Goal: Transaction & Acquisition: Purchase product/service

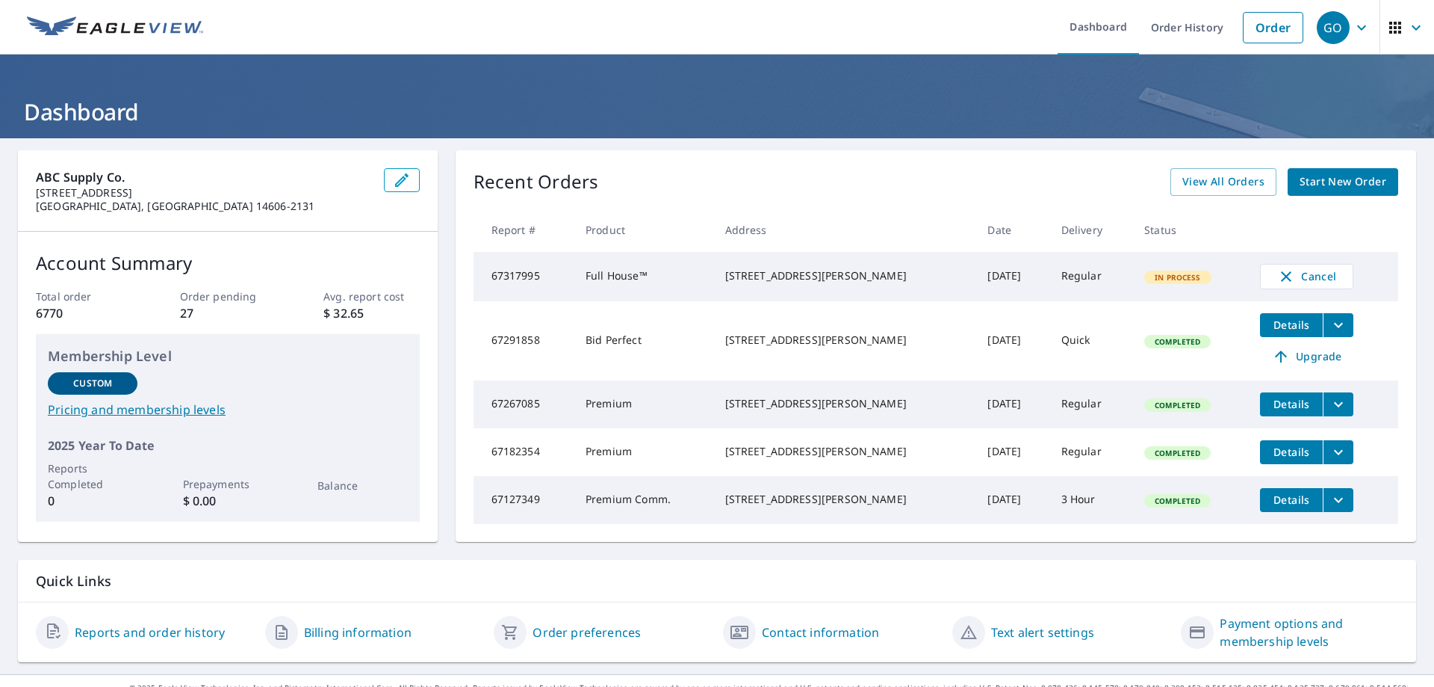
click at [1354, 188] on span "Start New Order" at bounding box center [1343, 182] width 87 height 19
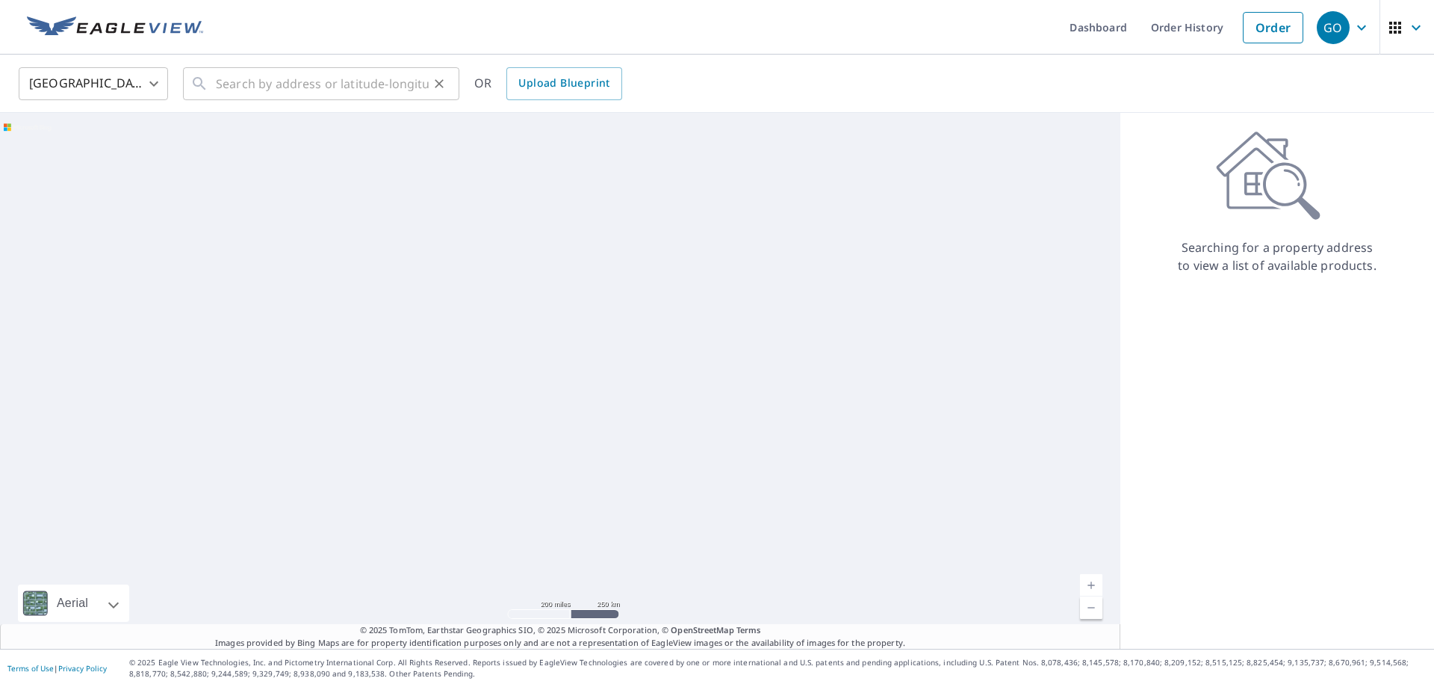
click at [207, 88] on icon at bounding box center [200, 84] width 18 height 18
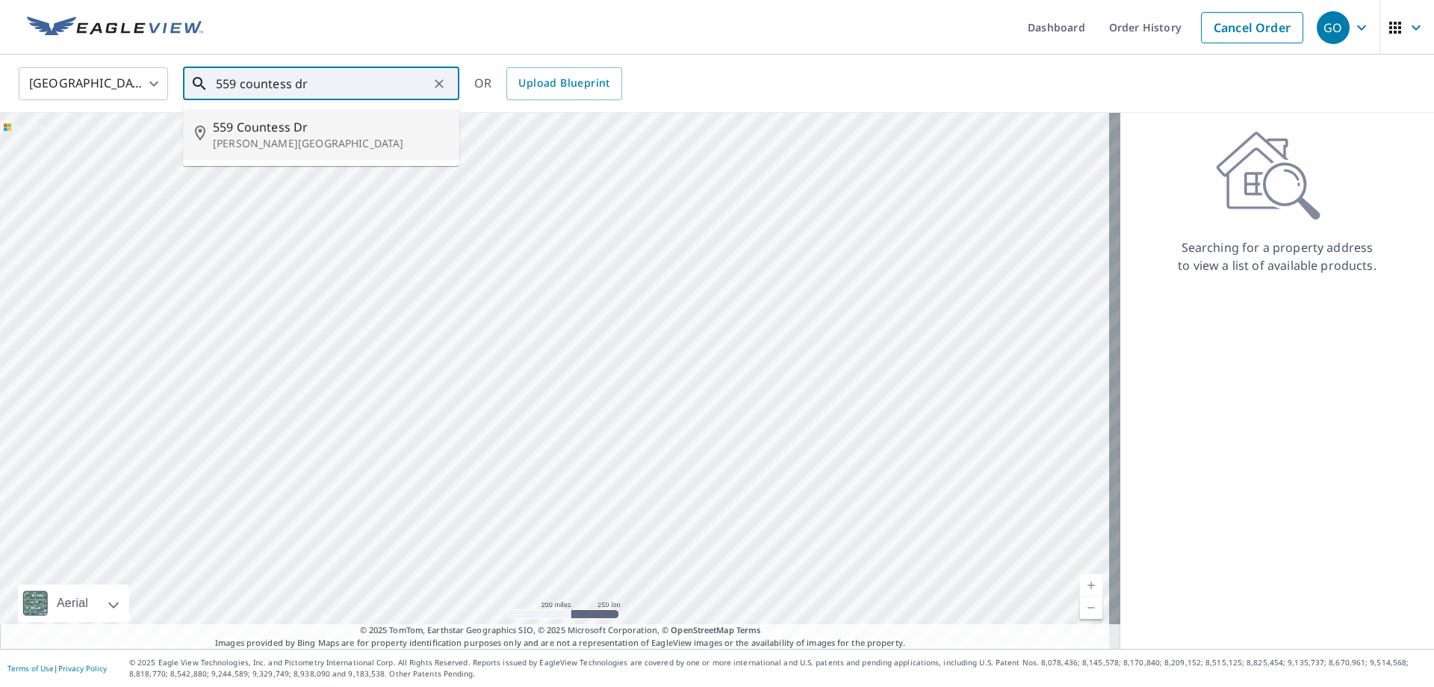
click at [252, 139] on p "[PERSON_NAME][GEOGRAPHIC_DATA]" at bounding box center [330, 143] width 235 height 15
type input "[STREET_ADDRESS][PERSON_NAME]"
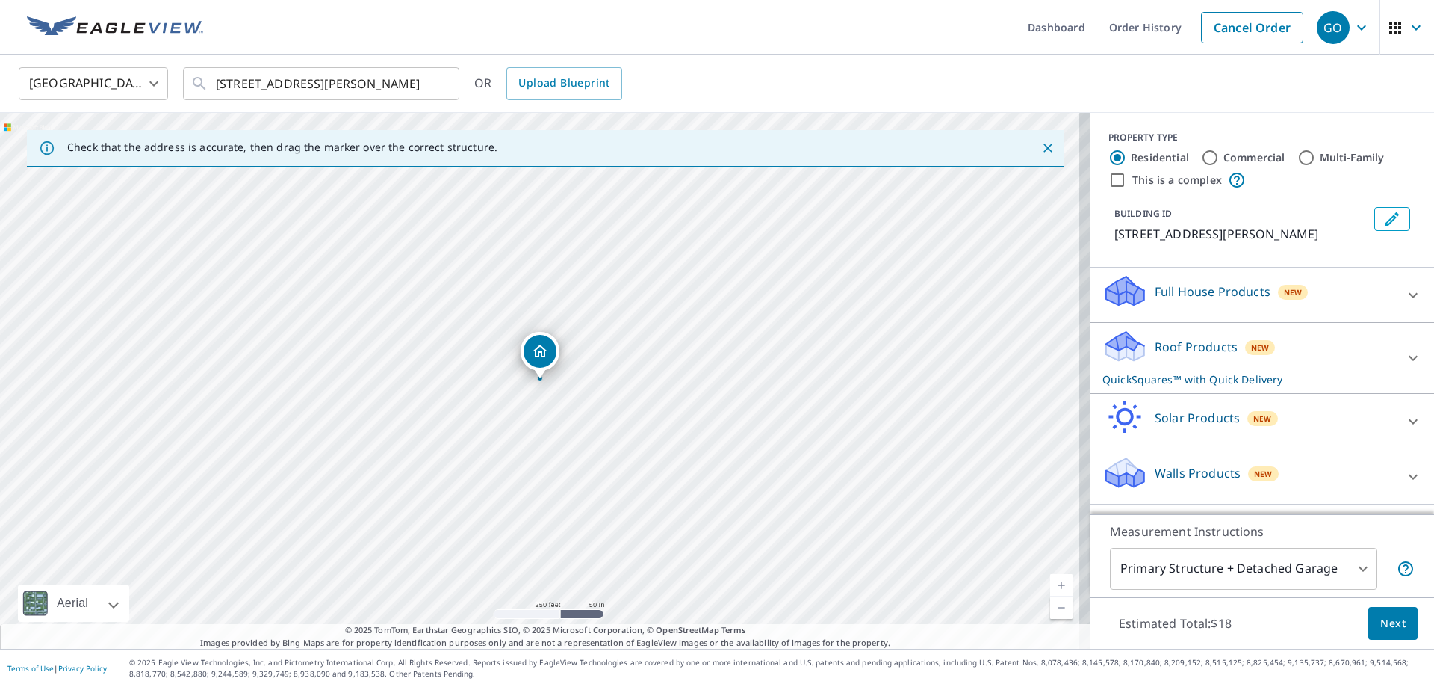
click at [1201, 338] on p "Roof Products" at bounding box center [1196, 347] width 83 height 18
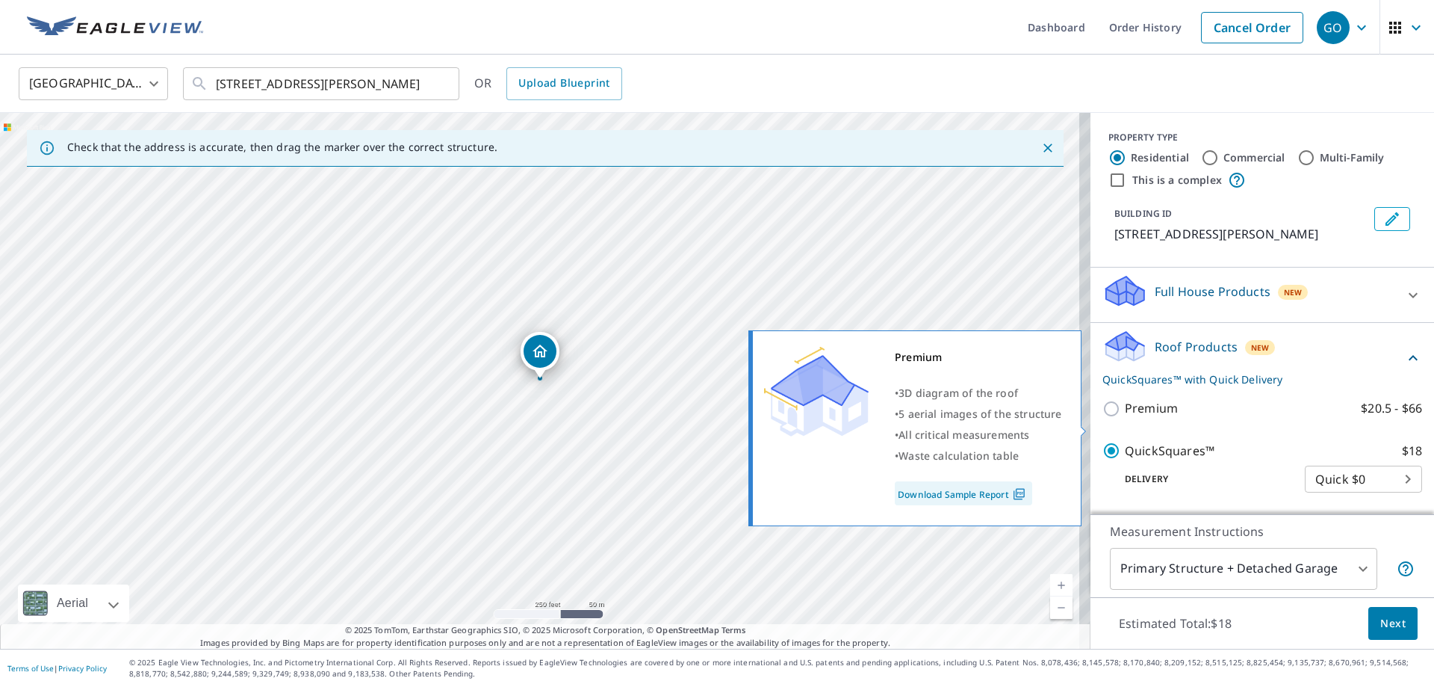
click at [1103, 418] on input "Premium $20.5 - $66" at bounding box center [1114, 409] width 22 height 18
checkbox input "true"
checkbox input "false"
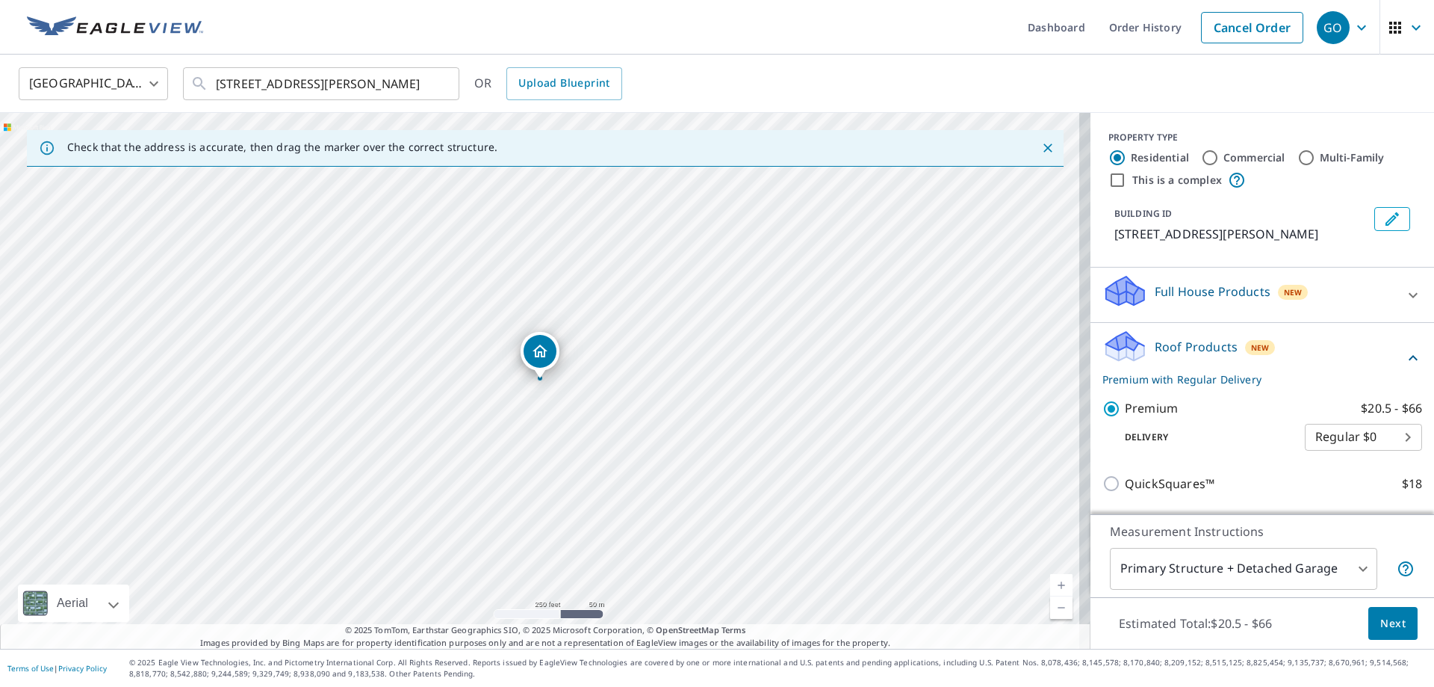
click at [1393, 625] on span "Next" at bounding box center [1393, 623] width 25 height 19
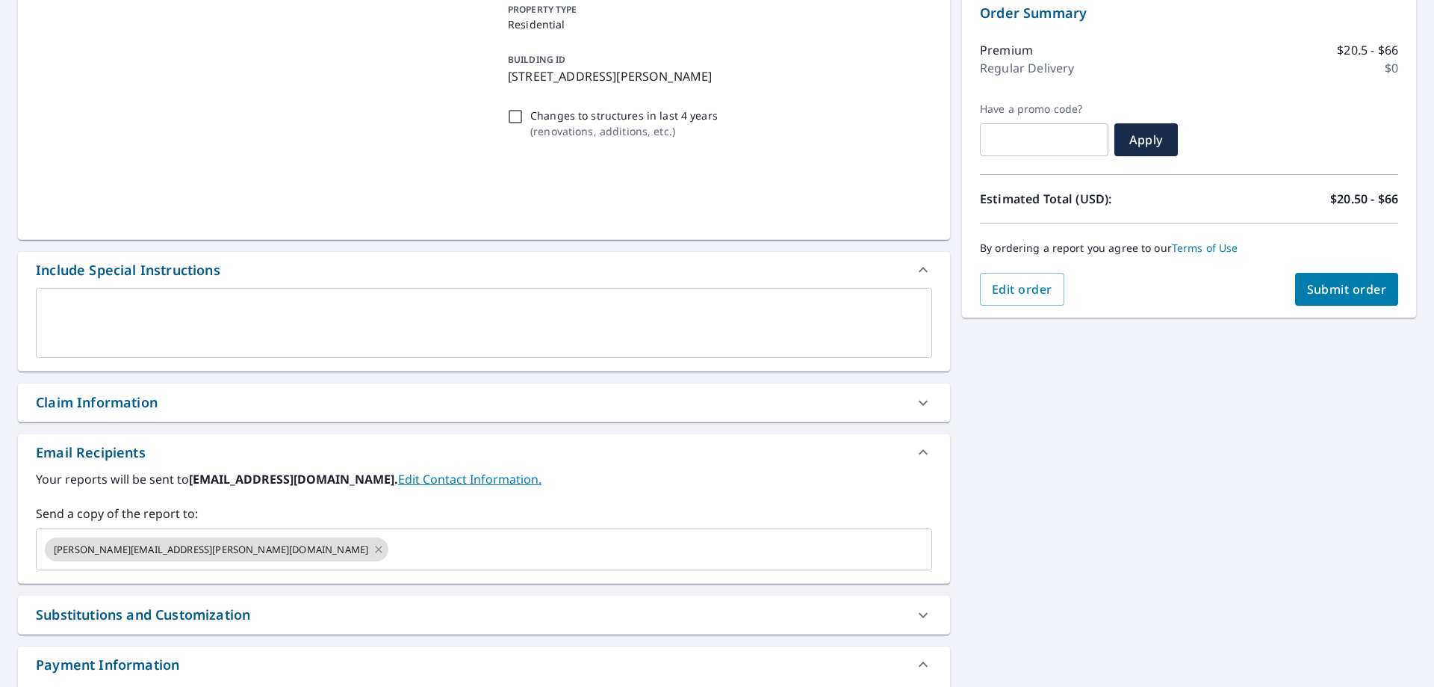
scroll to position [224, 0]
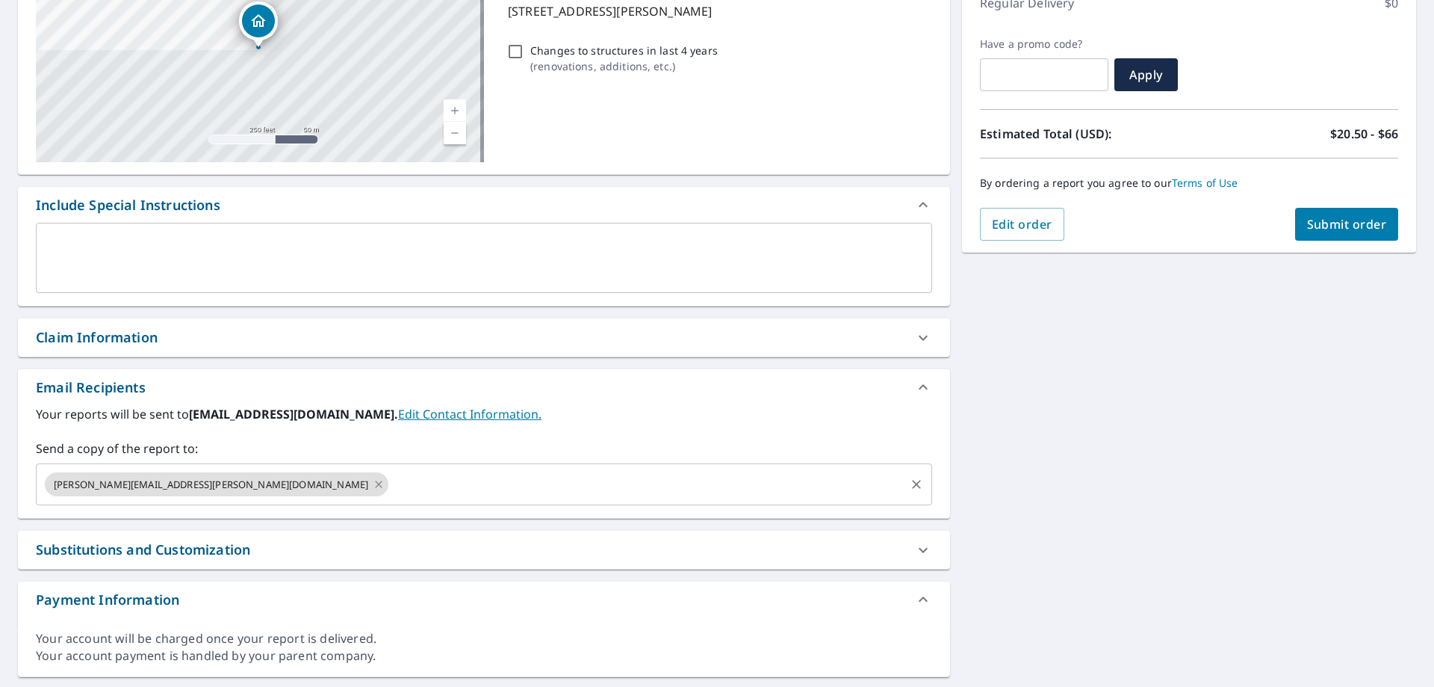
click at [373, 483] on icon at bounding box center [379, 484] width 12 height 16
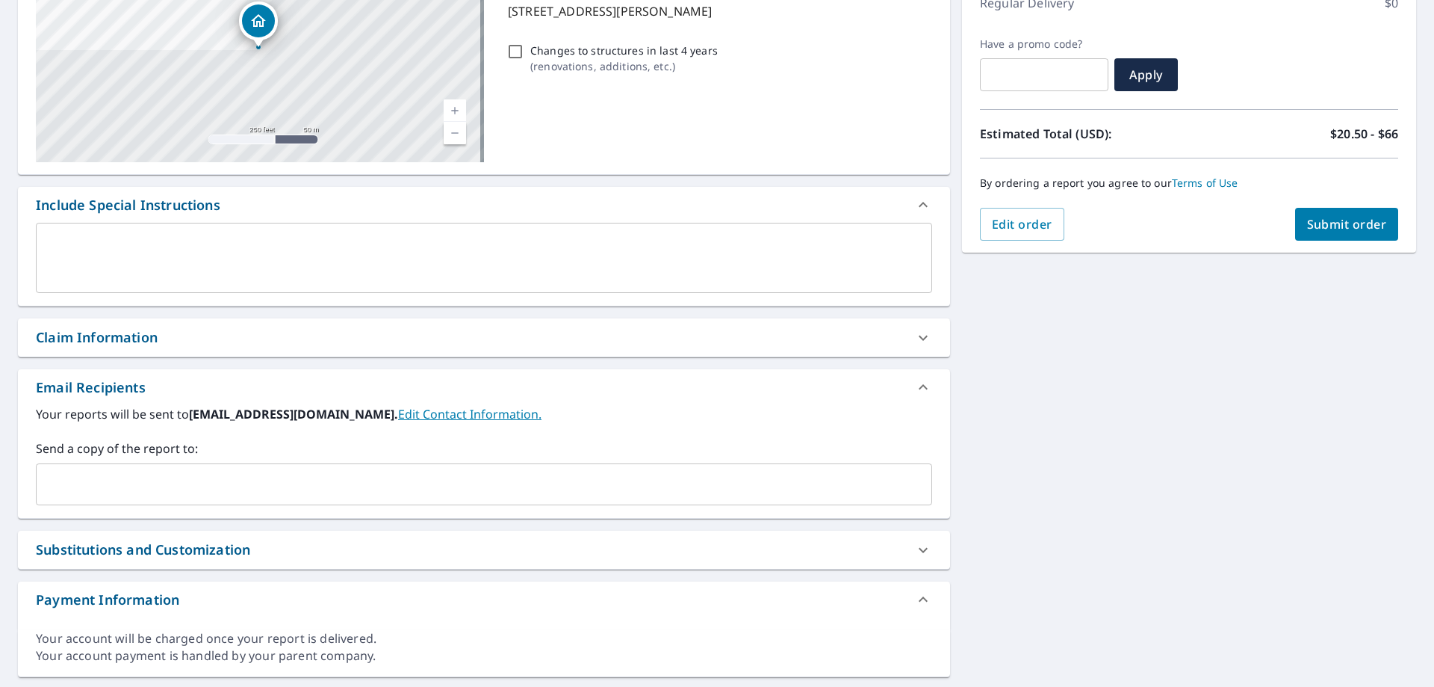
click at [188, 486] on input "text" at bounding box center [473, 484] width 861 height 28
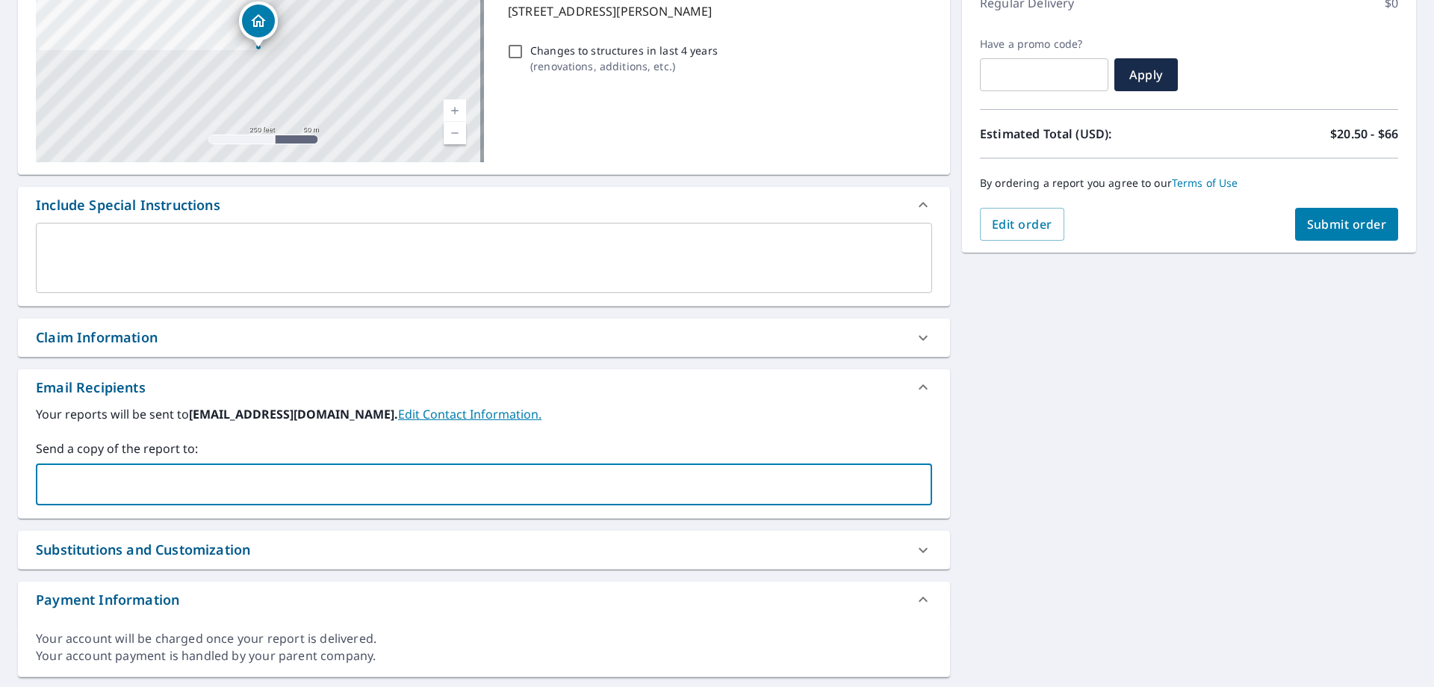
type input "[PERSON_NAME][EMAIL_ADDRESS][PERSON_NAME][DOMAIN_NAME]"
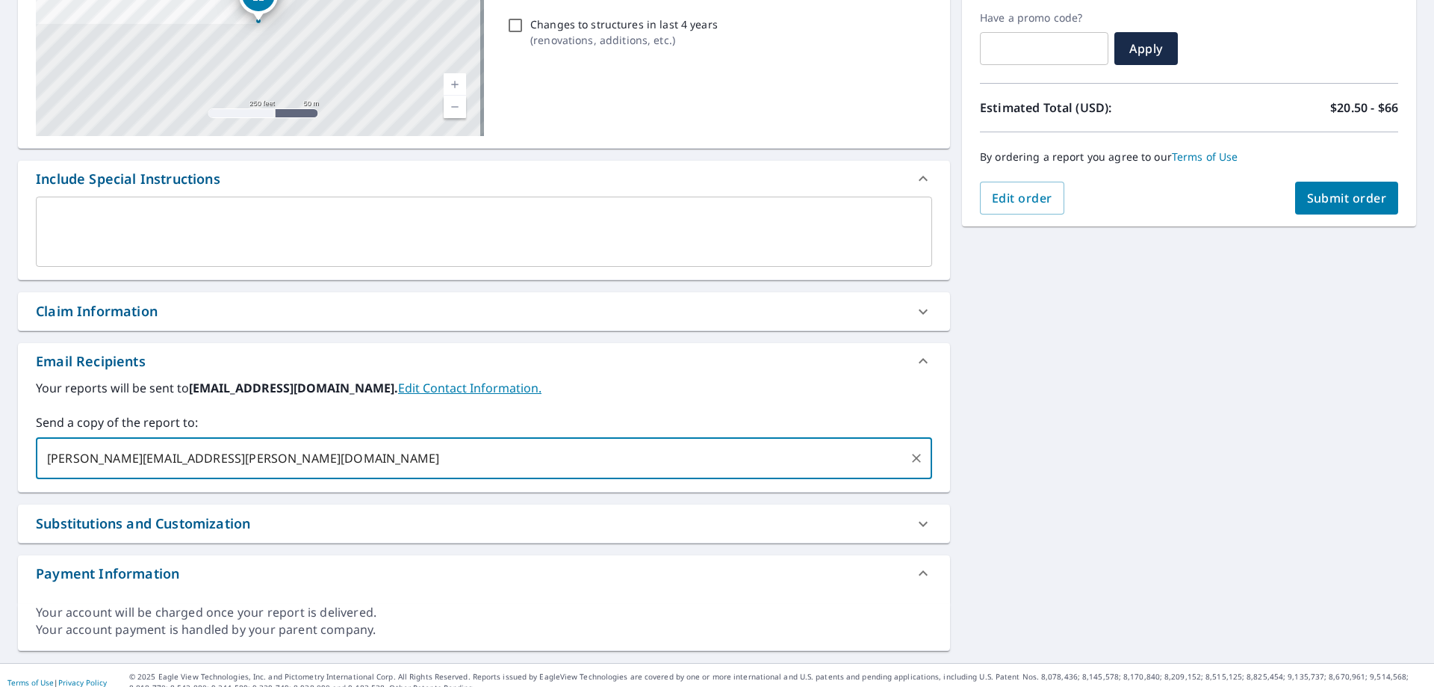
scroll to position [264, 0]
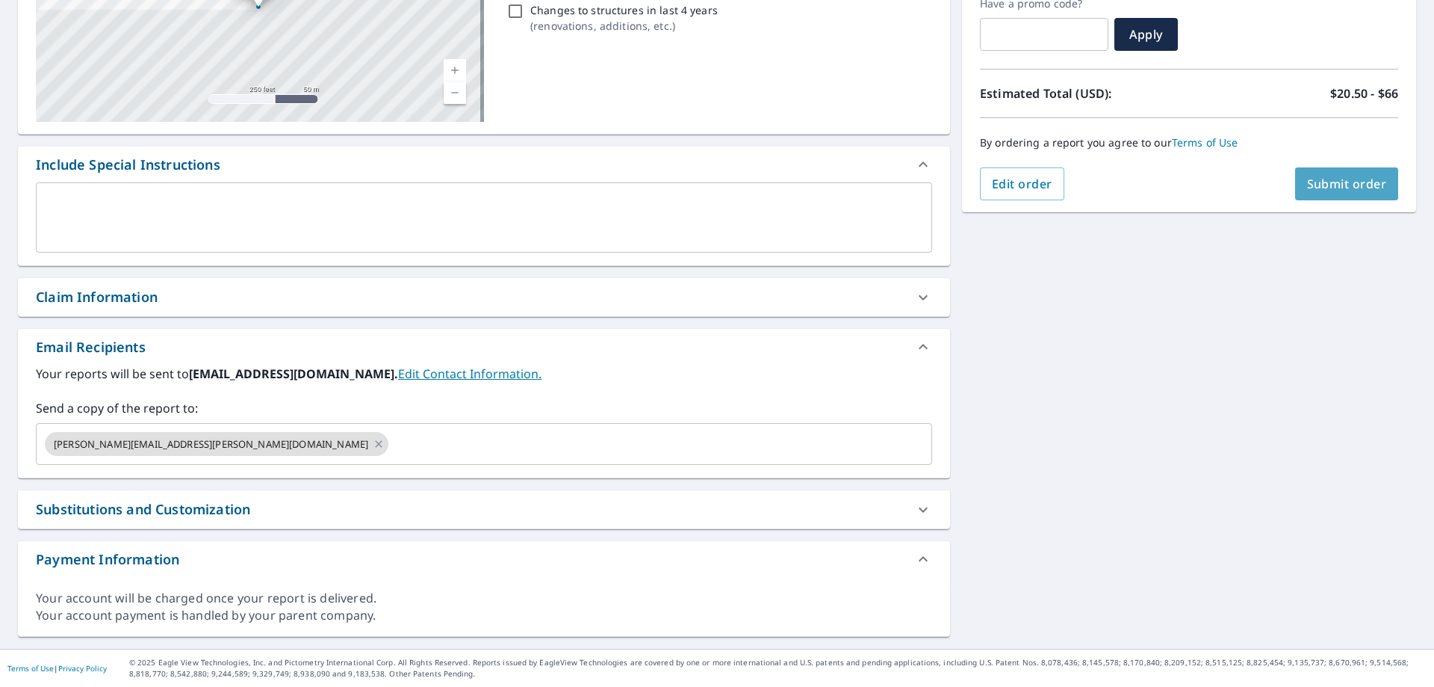
click at [1320, 179] on span "Submit order" at bounding box center [1347, 184] width 80 height 16
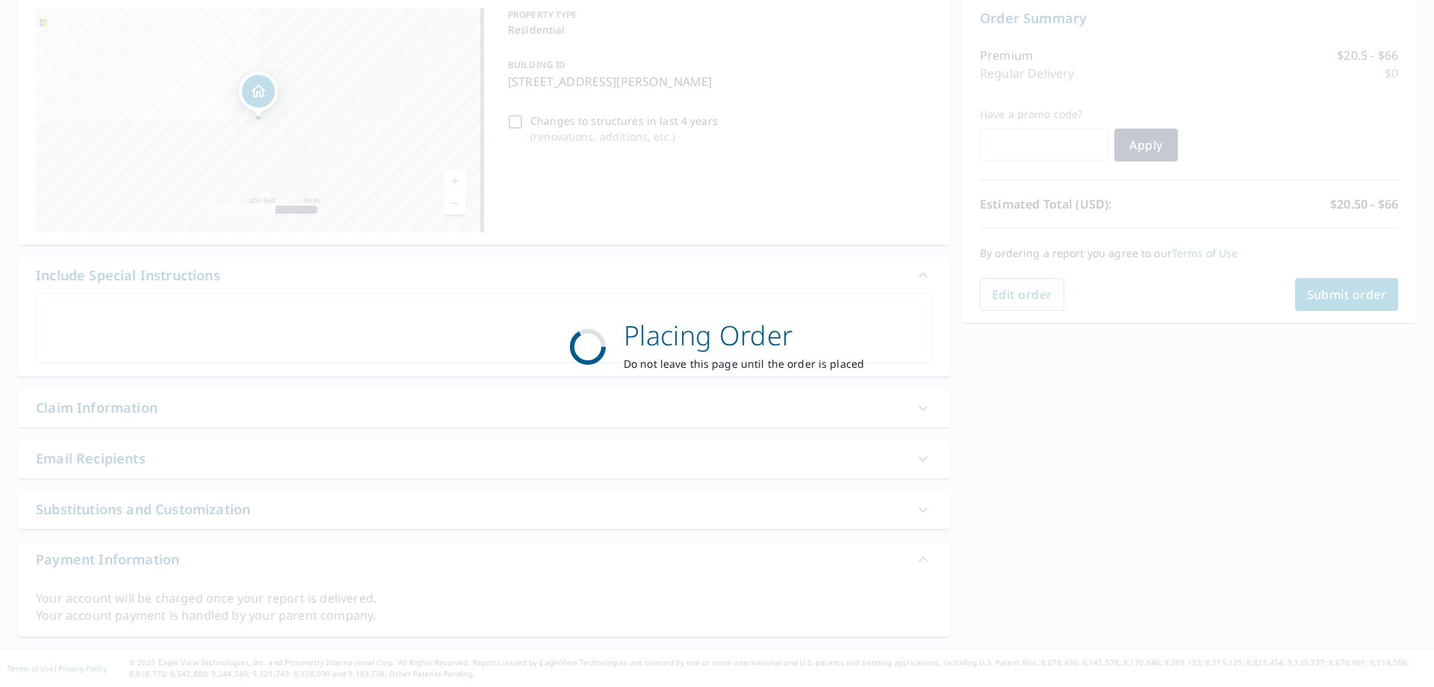
scroll to position [154, 0]
